Goal: Check status: Check status

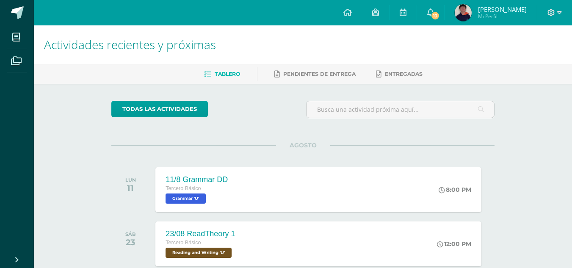
click at [472, 14] on img at bounding box center [463, 12] width 17 height 17
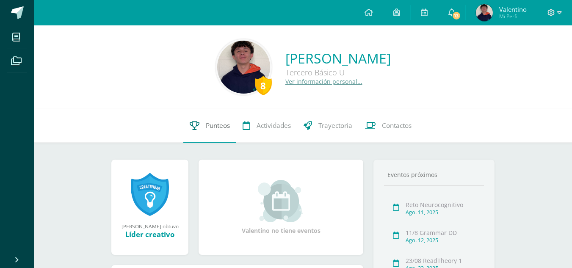
click at [211, 128] on span "Punteos" at bounding box center [218, 125] width 24 height 9
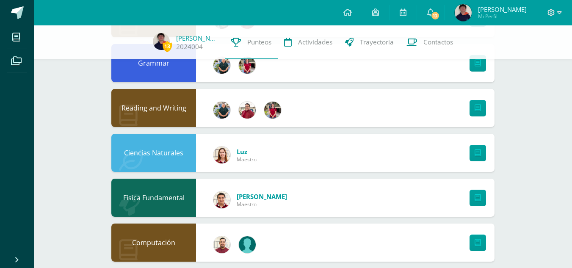
scroll to position [508, 0]
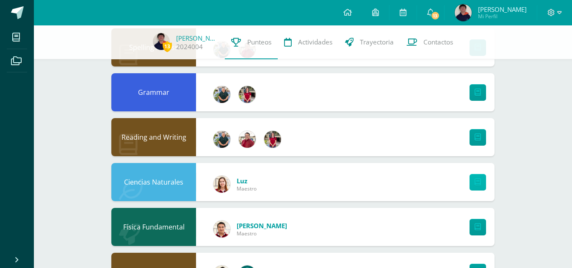
click at [480, 180] on icon at bounding box center [478, 182] width 6 height 7
